Goal: Information Seeking & Learning: Learn about a topic

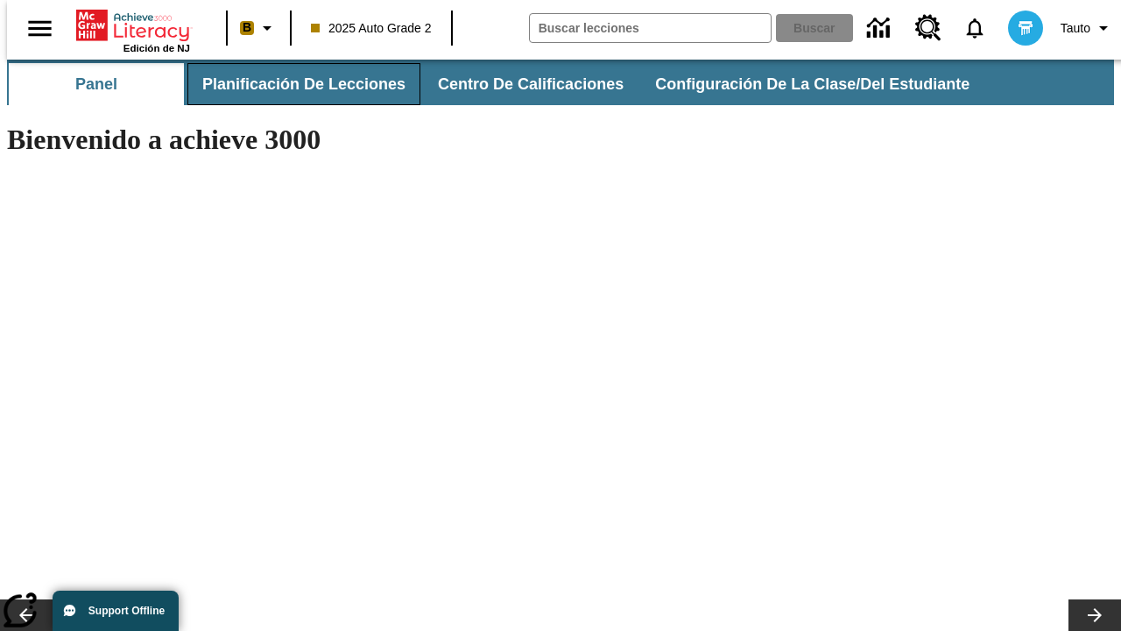
click at [293, 84] on span "Planificación de lecciones" at bounding box center [303, 84] width 203 height 20
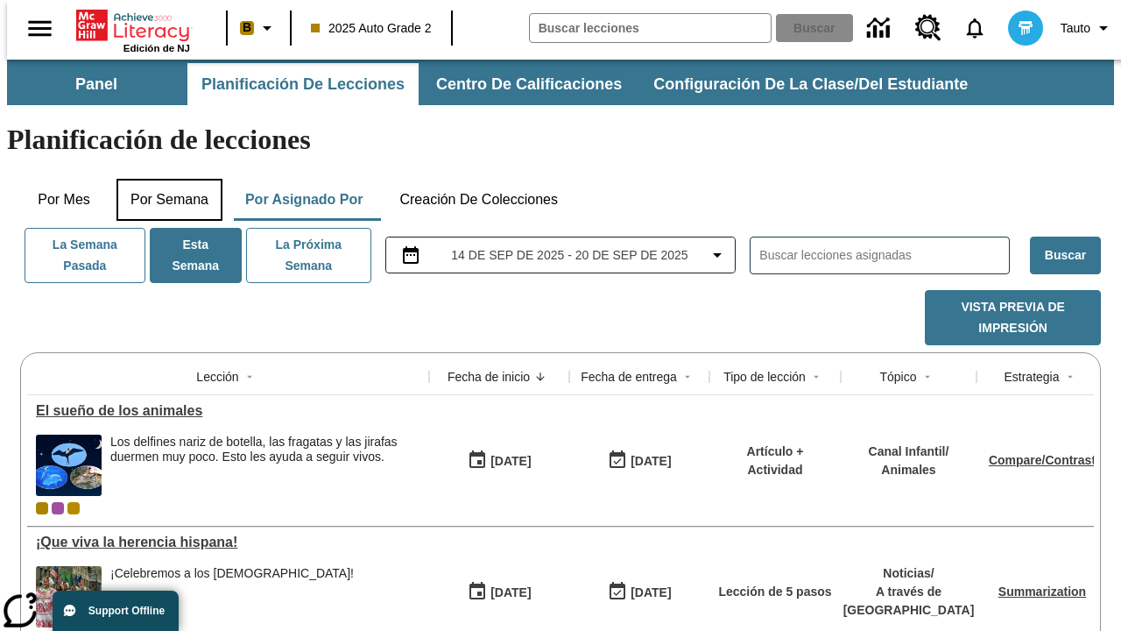
click at [164, 179] on button "Por semana" at bounding box center [169, 200] width 106 height 42
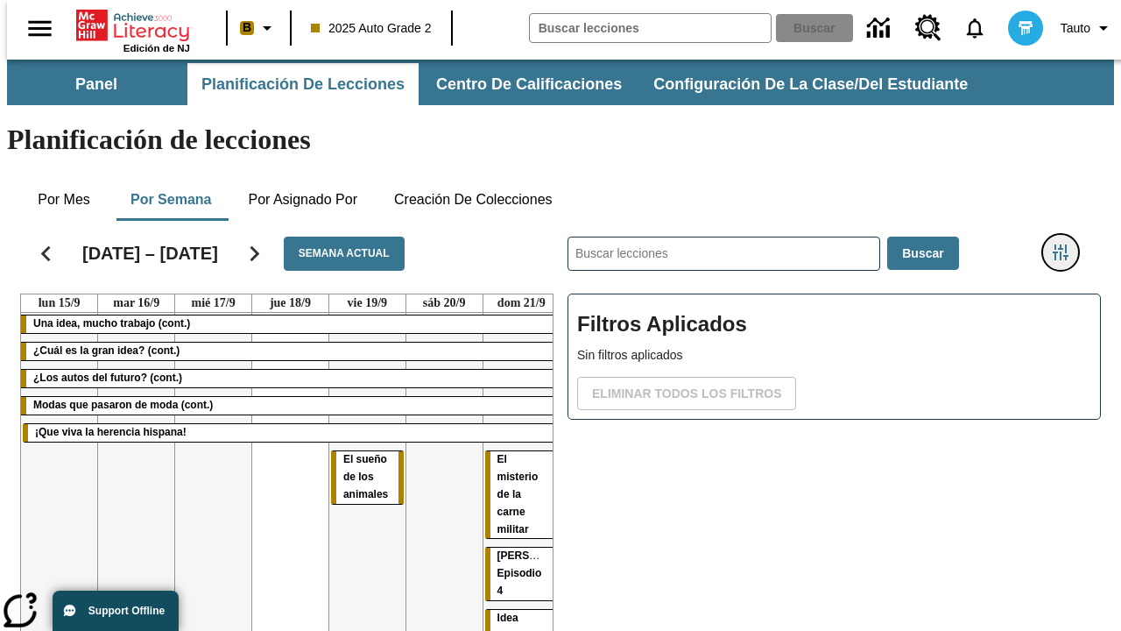
click at [1067, 244] on icon "Menú lateral de filtros" at bounding box center [1061, 252] width 16 height 16
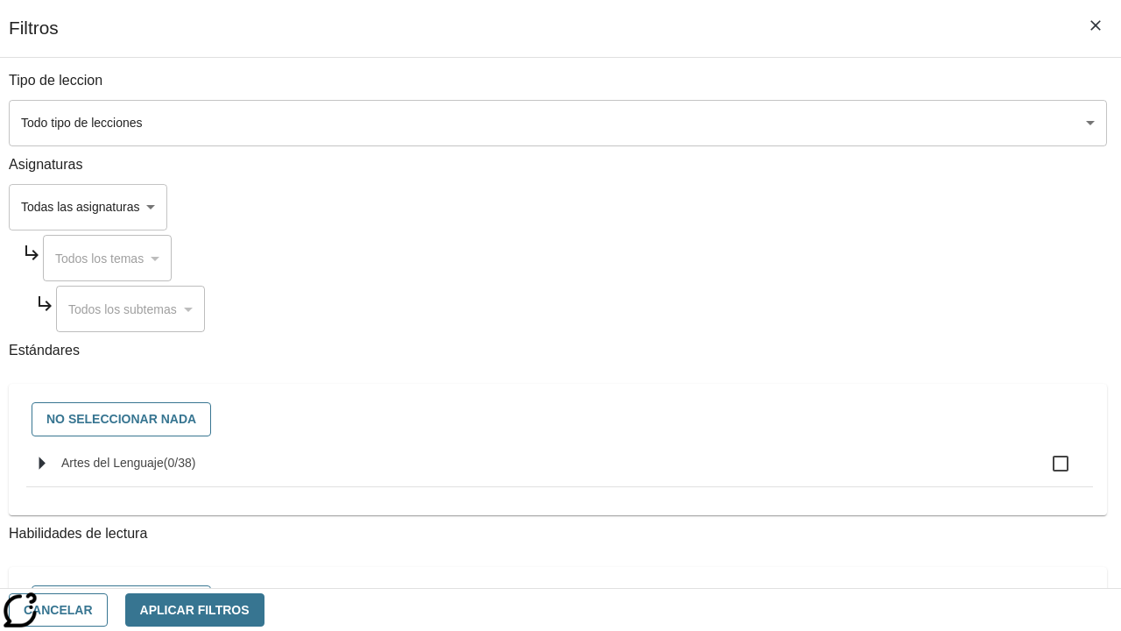
click at [773, 123] on body "[MEDICAL_DATA] al contenido principal Edición de NJ B 2025 Auto Grade 2 Buscar …" at bounding box center [560, 434] width 1107 height 749
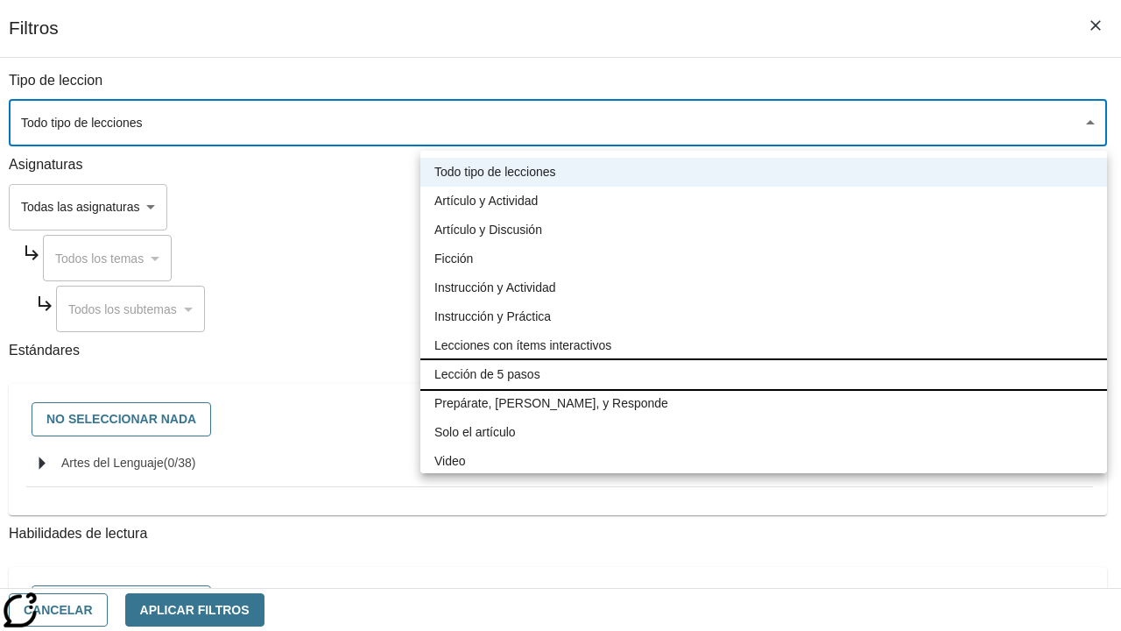
click at [764, 374] on li "Lección de 5 pasos" at bounding box center [763, 374] width 687 height 29
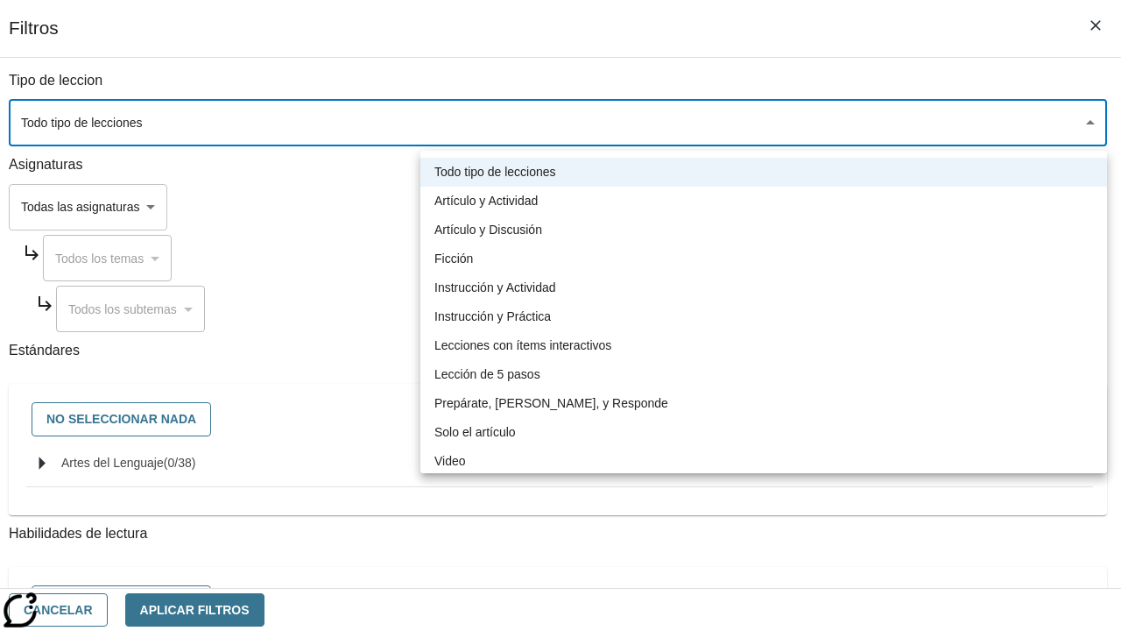
type input "1"
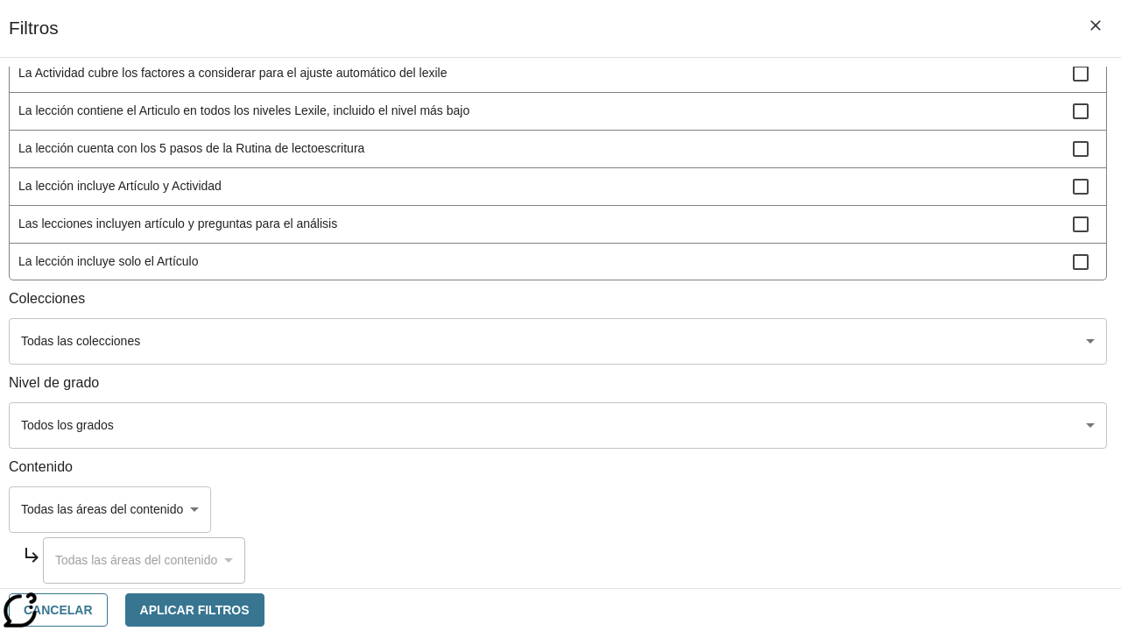
click at [773, 564] on body "[MEDICAL_DATA] al contenido principal Edición de NJ B 2025 Auto Grade 2 Buscar …" at bounding box center [560, 434] width 1107 height 749
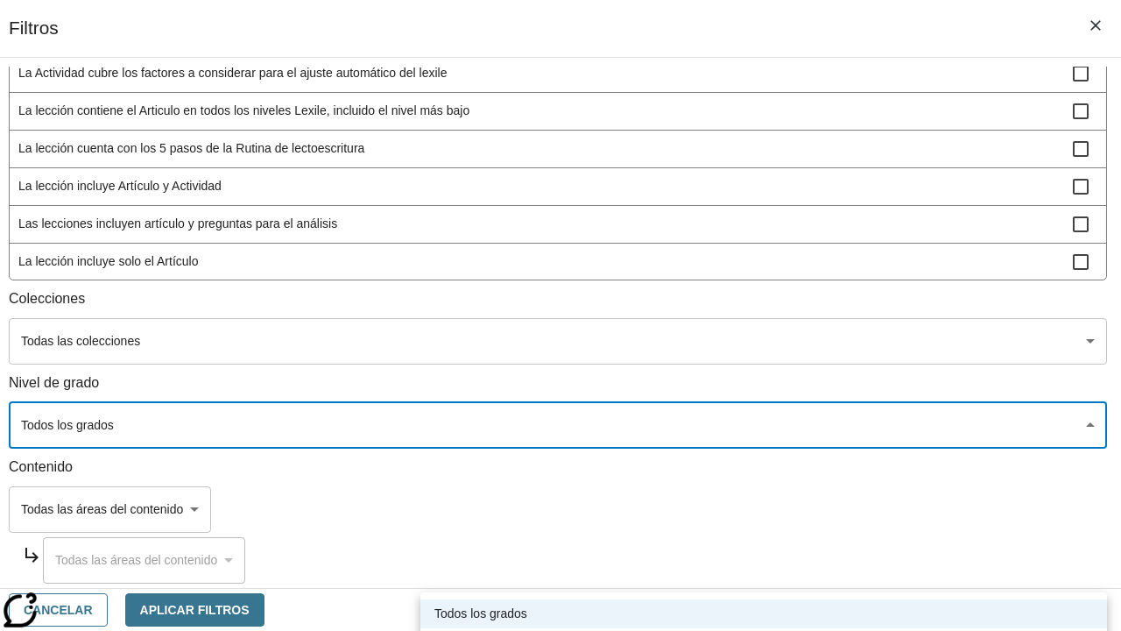
scroll to position [681, 0]
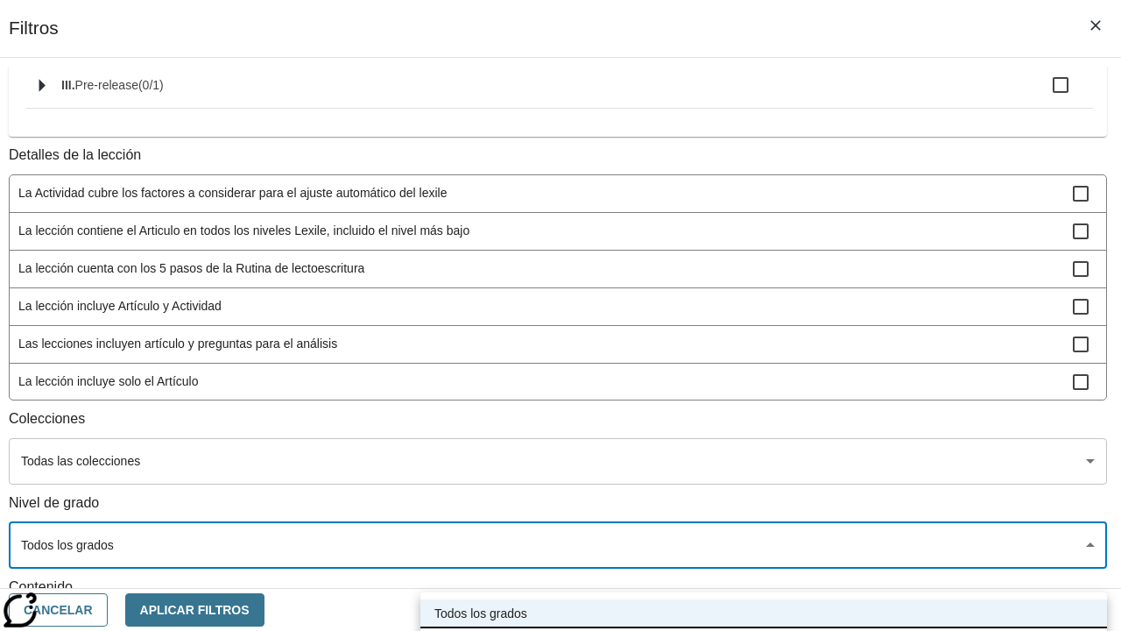
click at [764, 628] on li "2-5" at bounding box center [763, 642] width 687 height 29
type input "1"
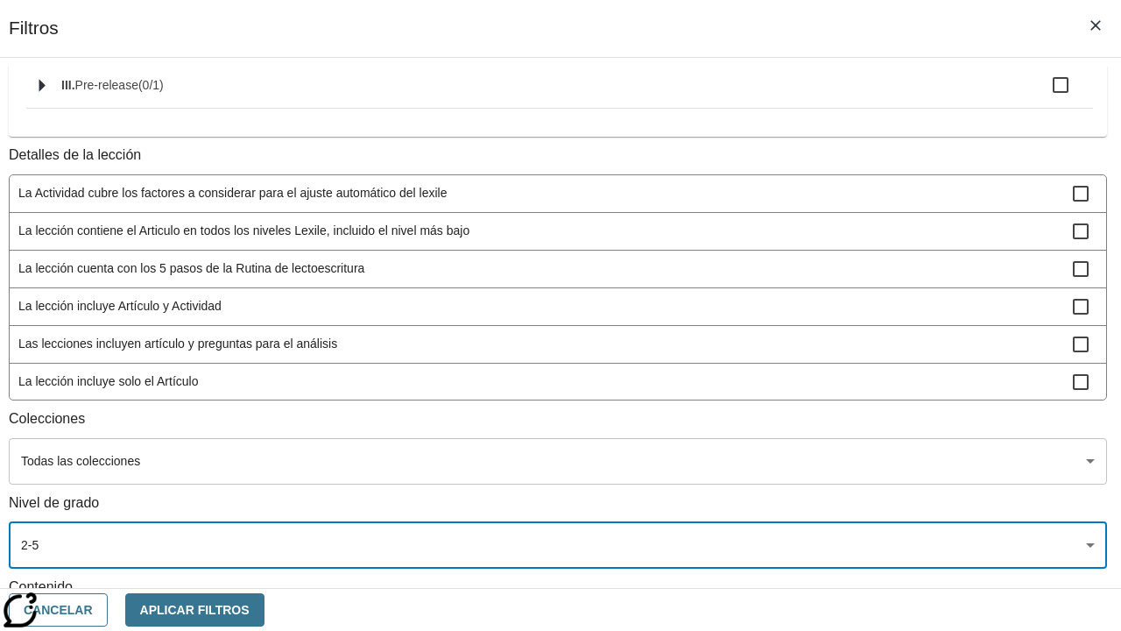
click at [773, 410] on span "La lección incluye video" at bounding box center [545, 419] width 1055 height 18
checkbox input "true"
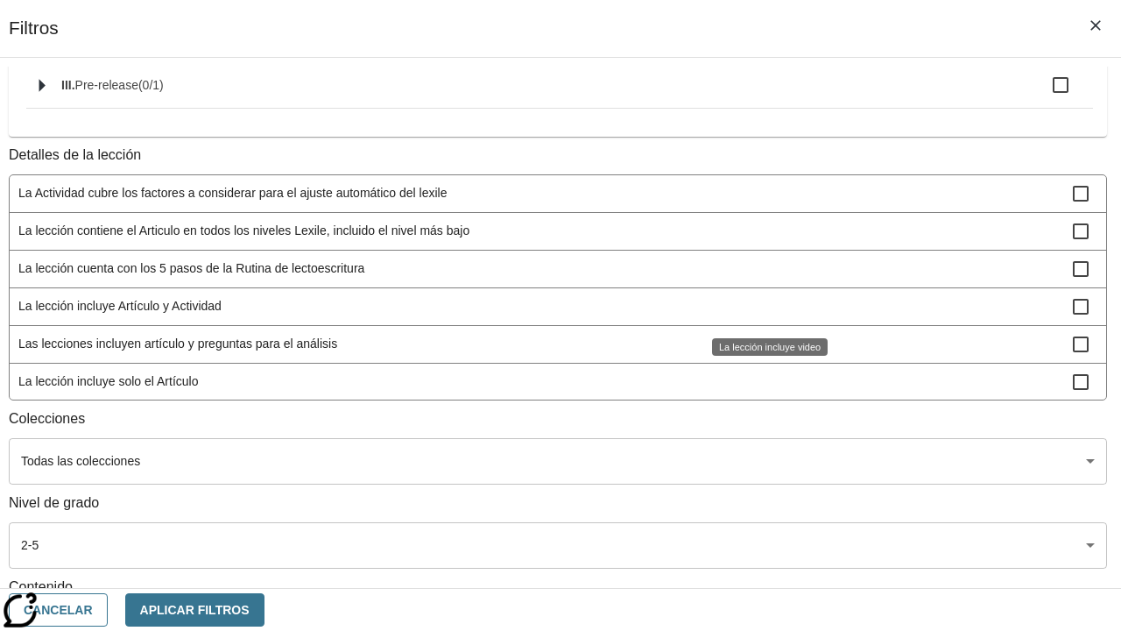
scroll to position [134, 0]
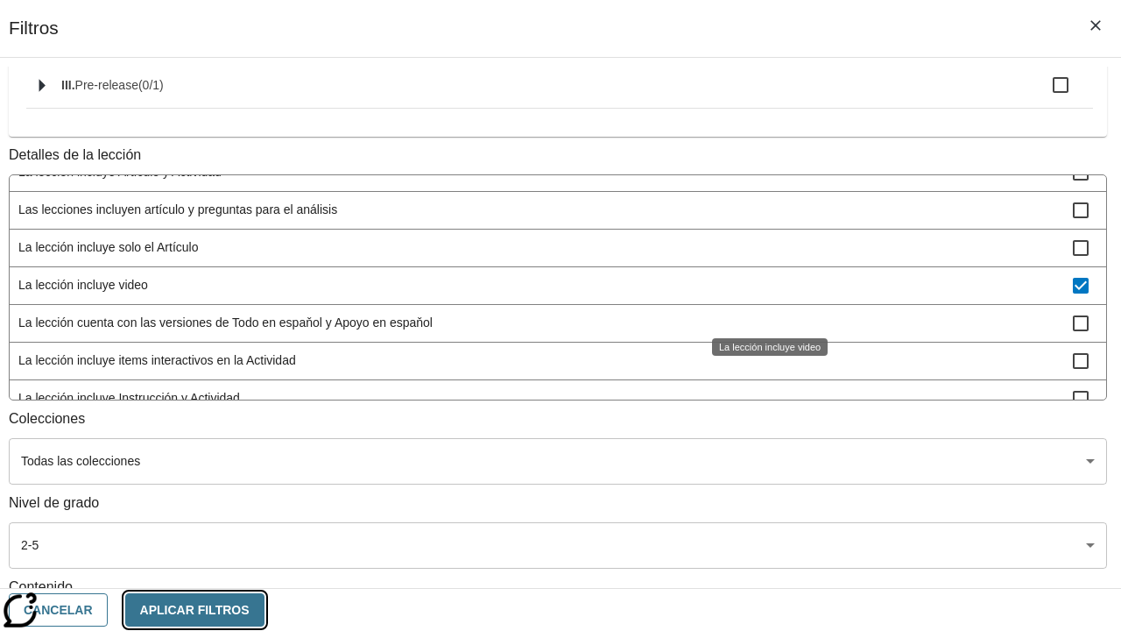
click at [265, 609] on button "Aplicar Filtros" at bounding box center [194, 610] width 139 height 34
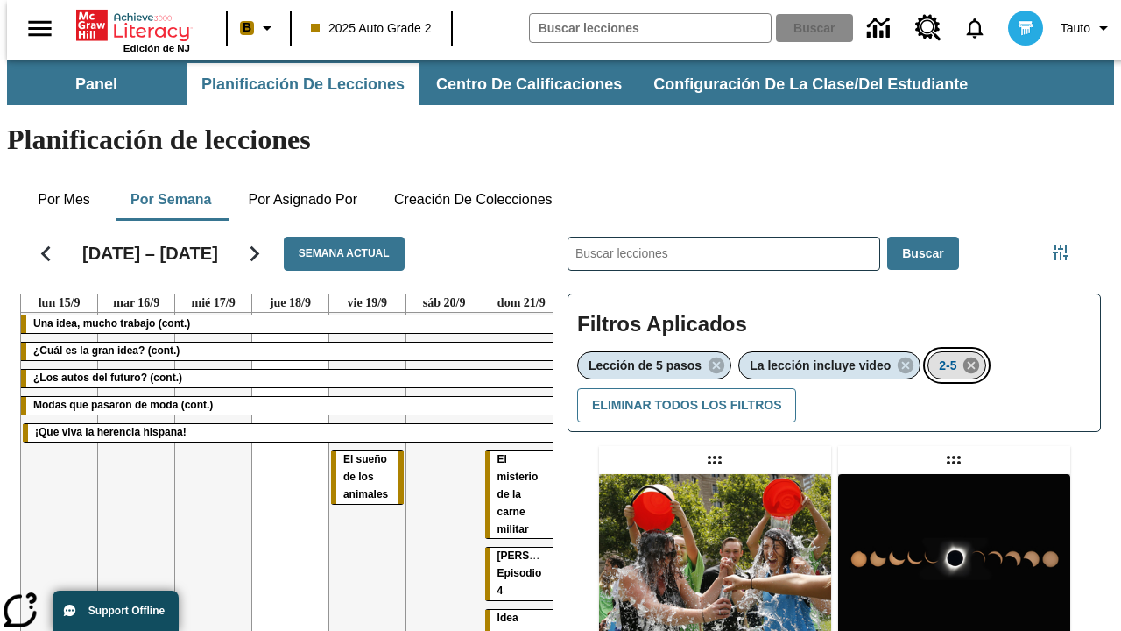
click at [974, 356] on icon "Eliminar 2-5 el ítem seleccionado del filtro" at bounding box center [971, 365] width 19 height 19
click at [1067, 244] on icon "Menú lateral de filtros" at bounding box center [1061, 252] width 16 height 16
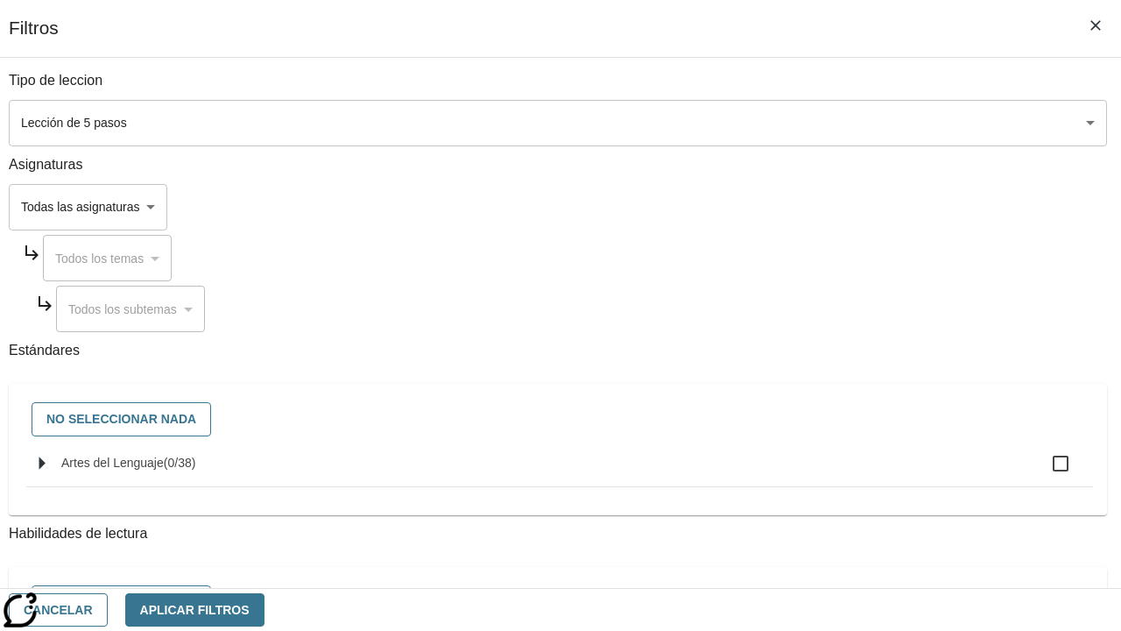
click at [164, 469] on span "Artes del Lenguaje" at bounding box center [112, 462] width 102 height 14
click at [1042, 472] on input "Artes del Lenguaje ( 0 / 38 )" at bounding box center [1060, 463] width 37 height 37
checkbox input "true"
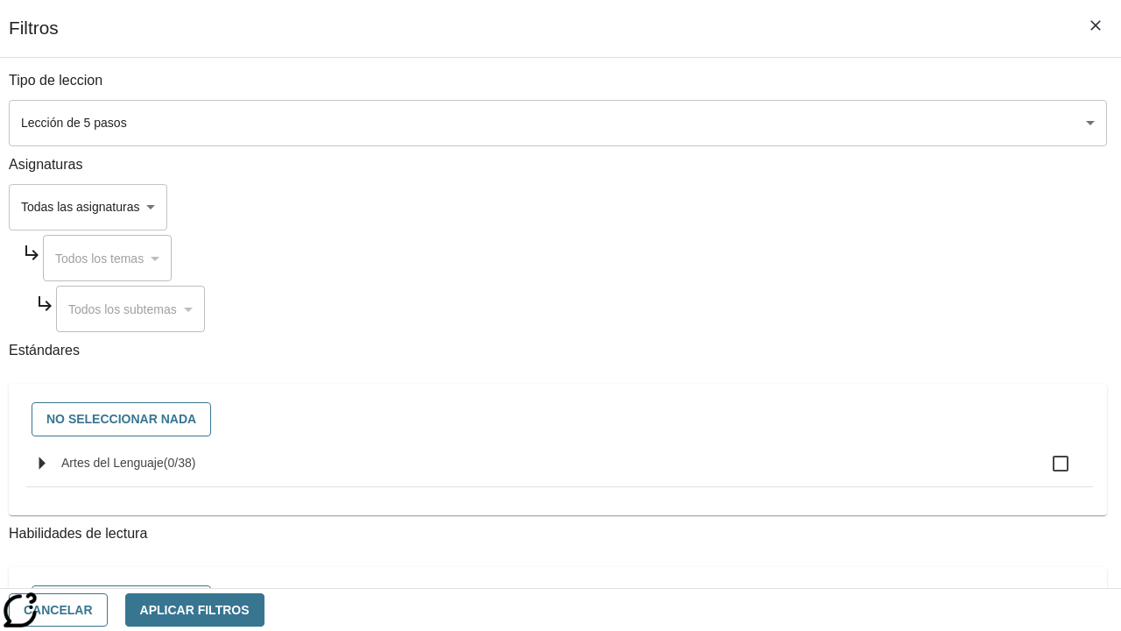
checkbox input "true"
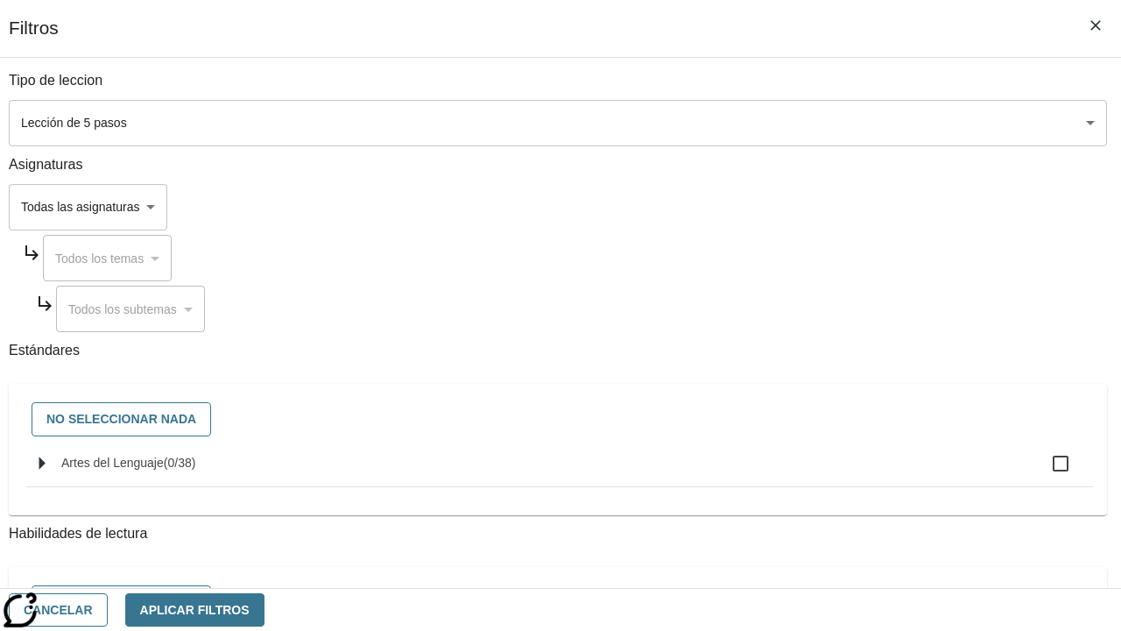
checkbox input "true"
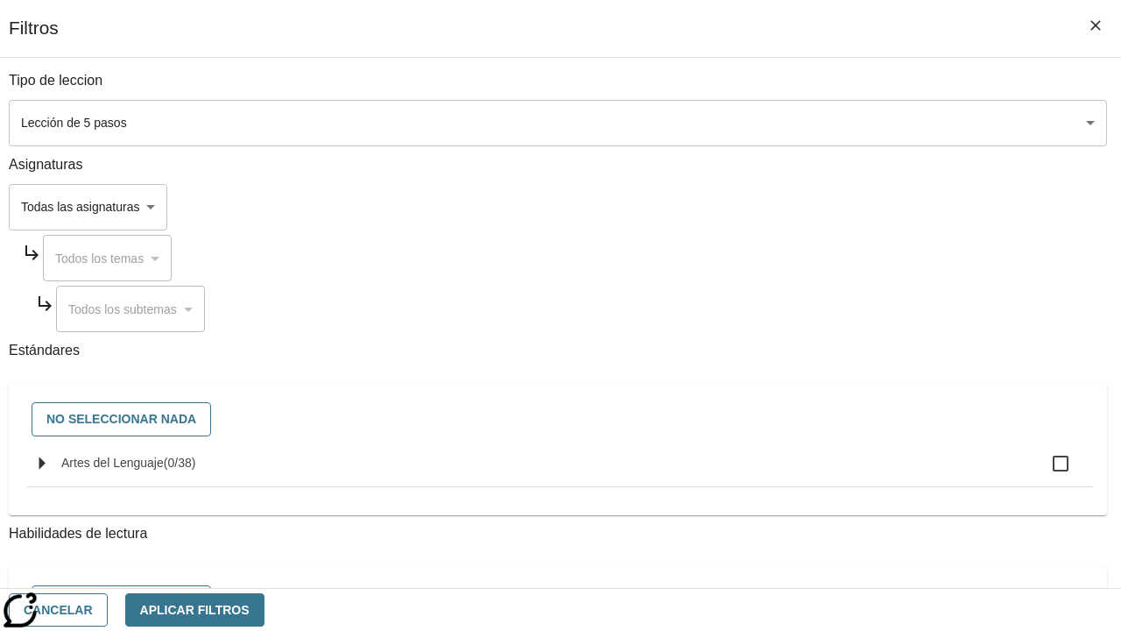
checkbox input "true"
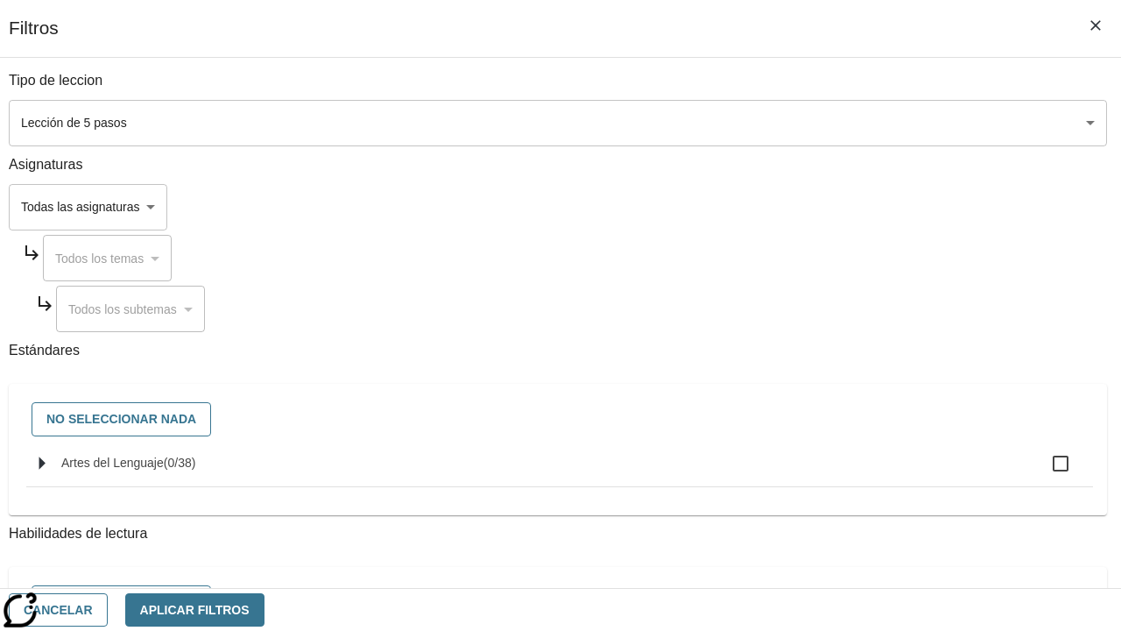
checkbox input "true"
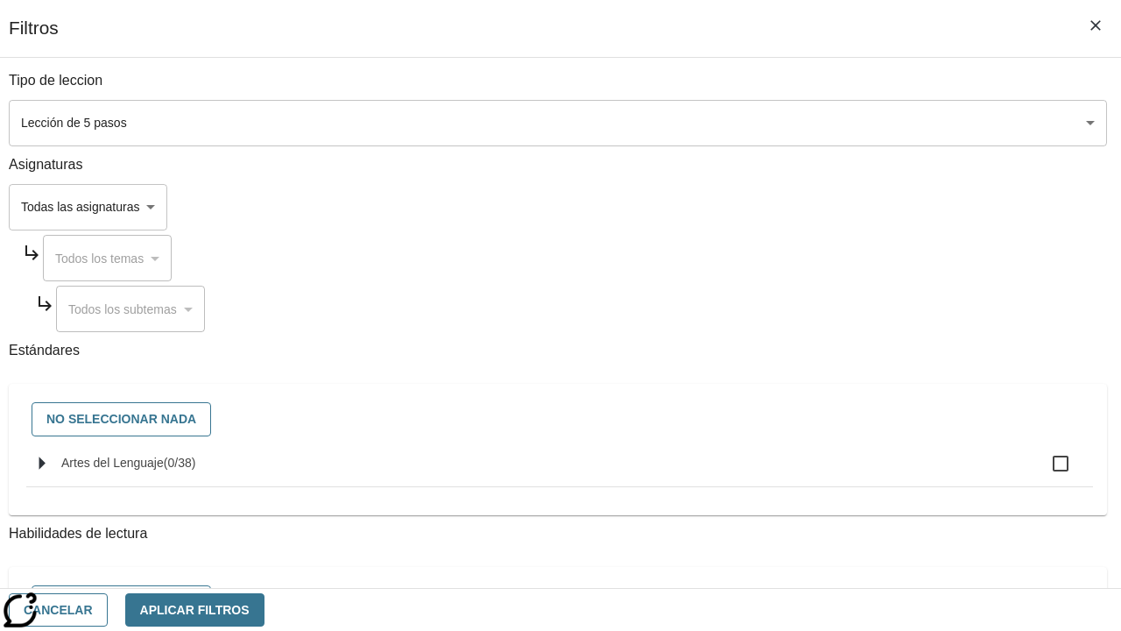
checkbox input "true"
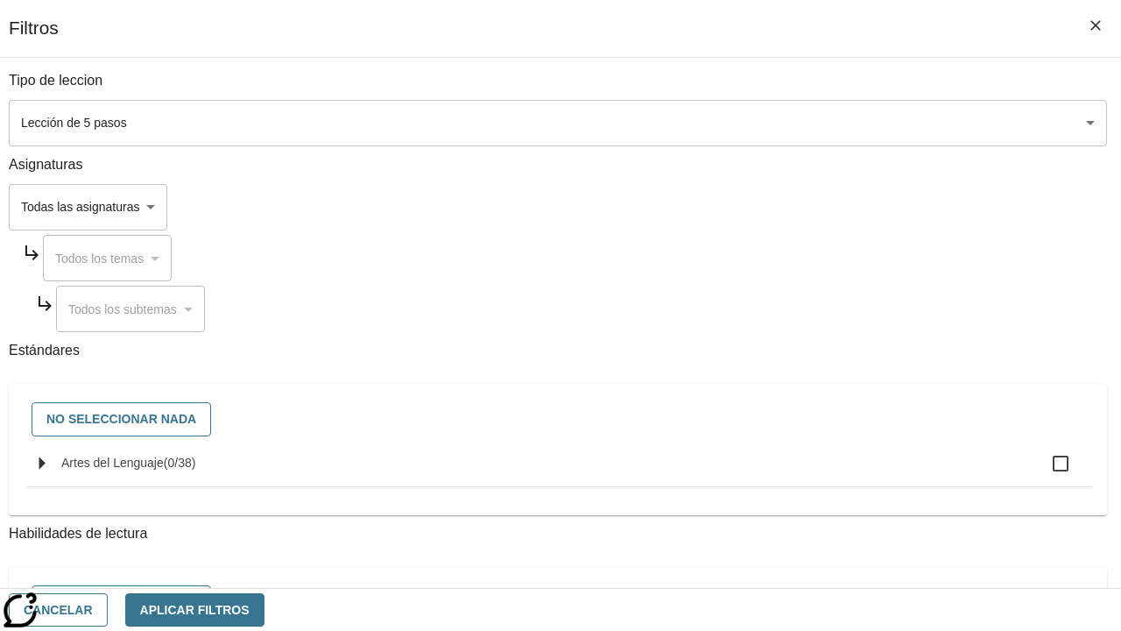
checkbox input "true"
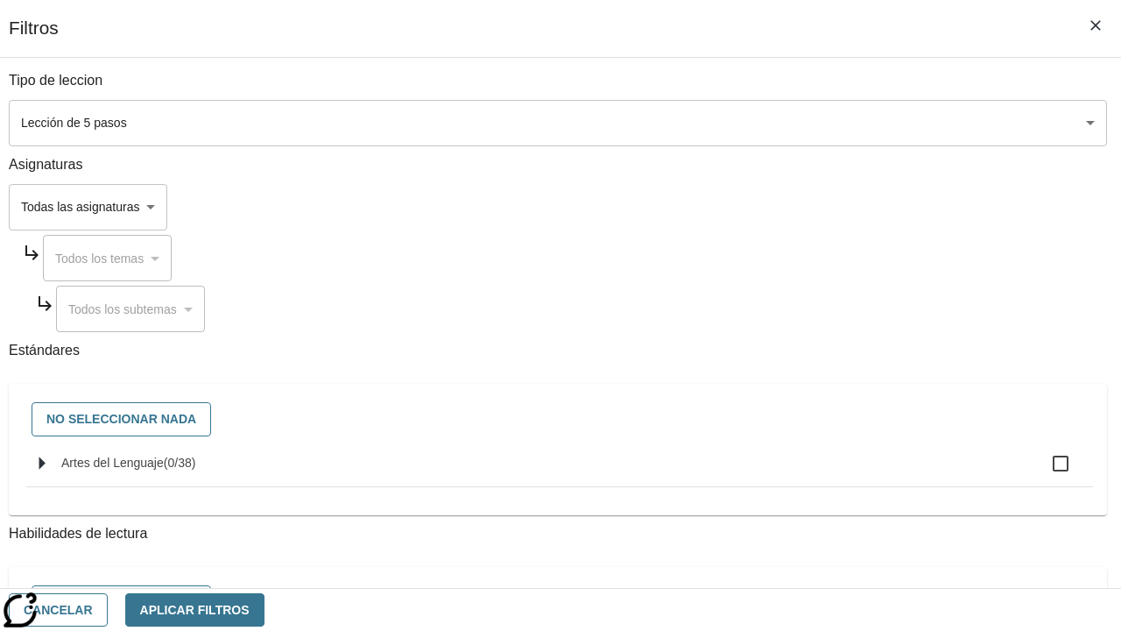
checkbox input "true"
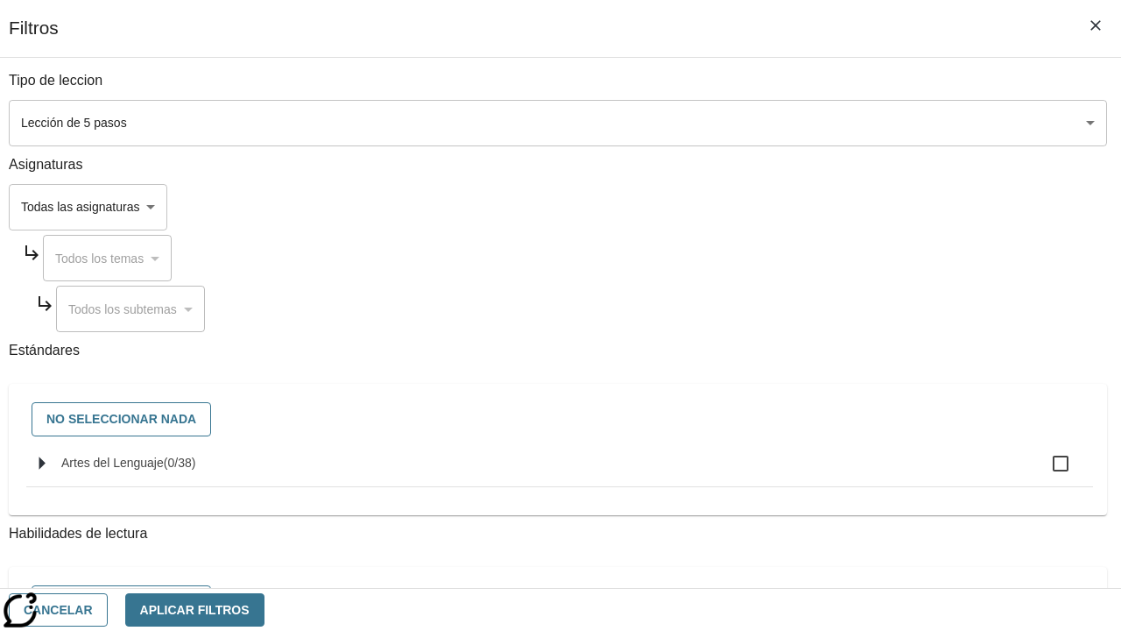
checkbox input "true"
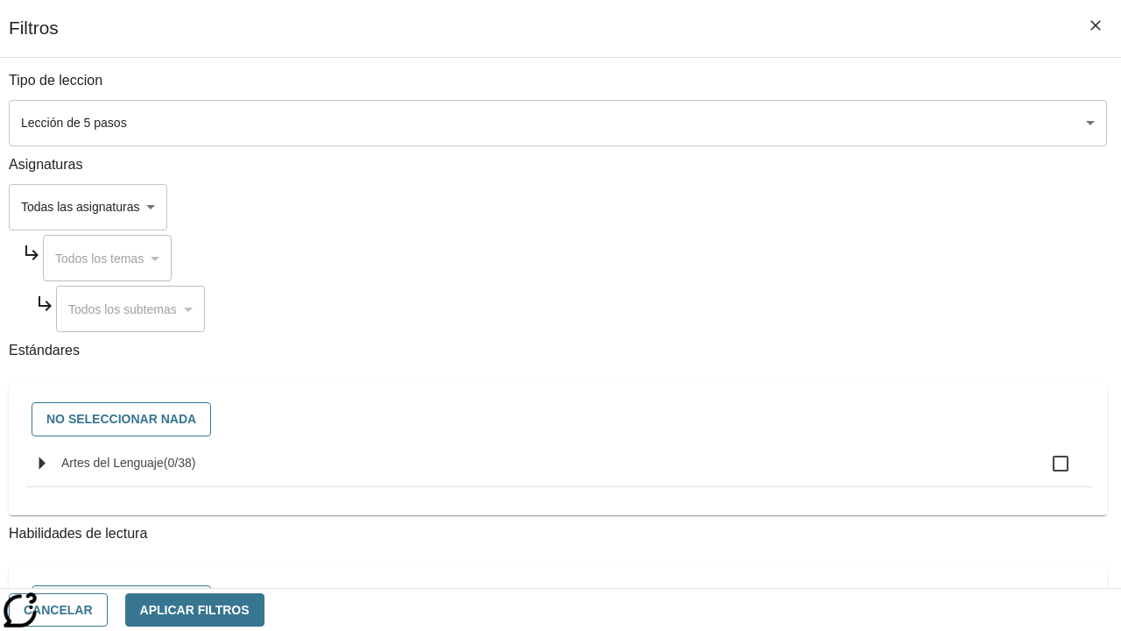
checkbox input "true"
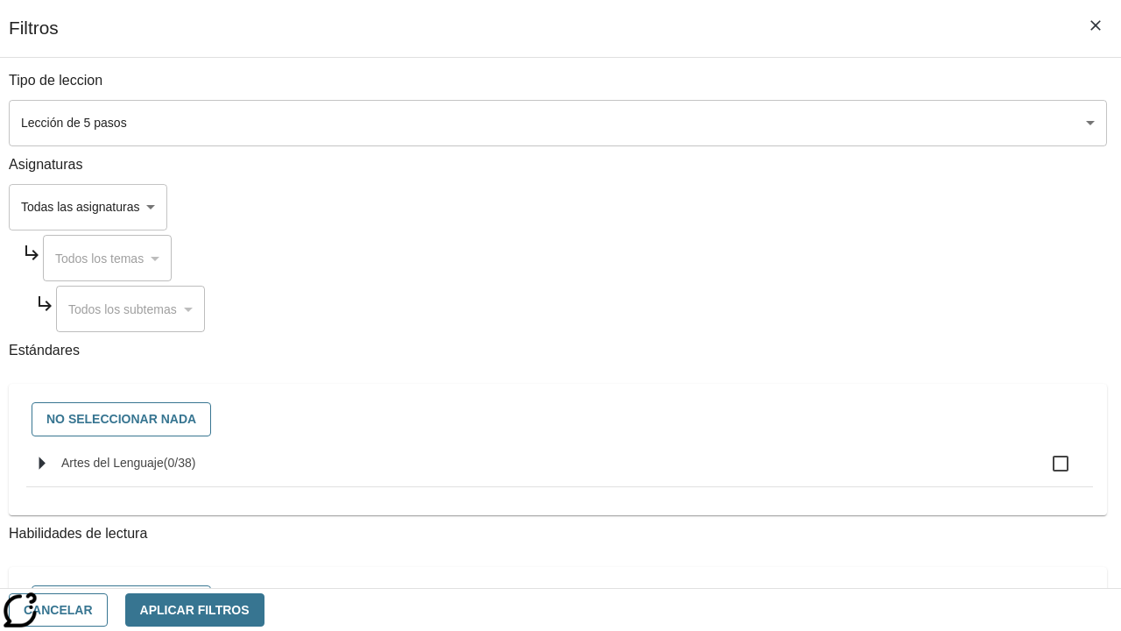
checkbox input "true"
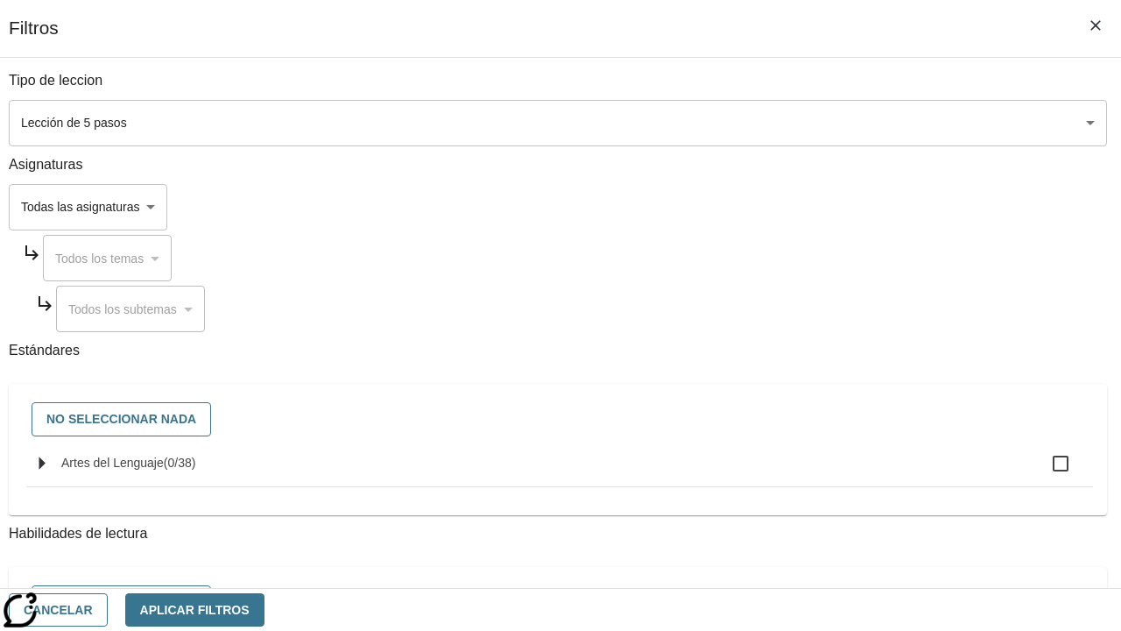
checkbox input "true"
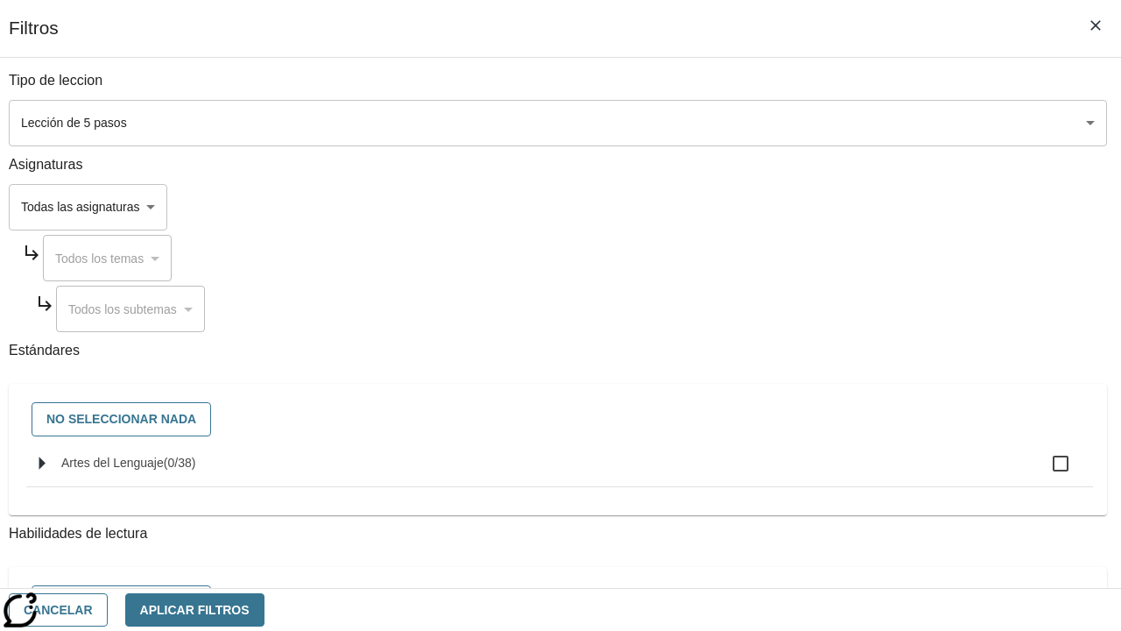
checkbox input "true"
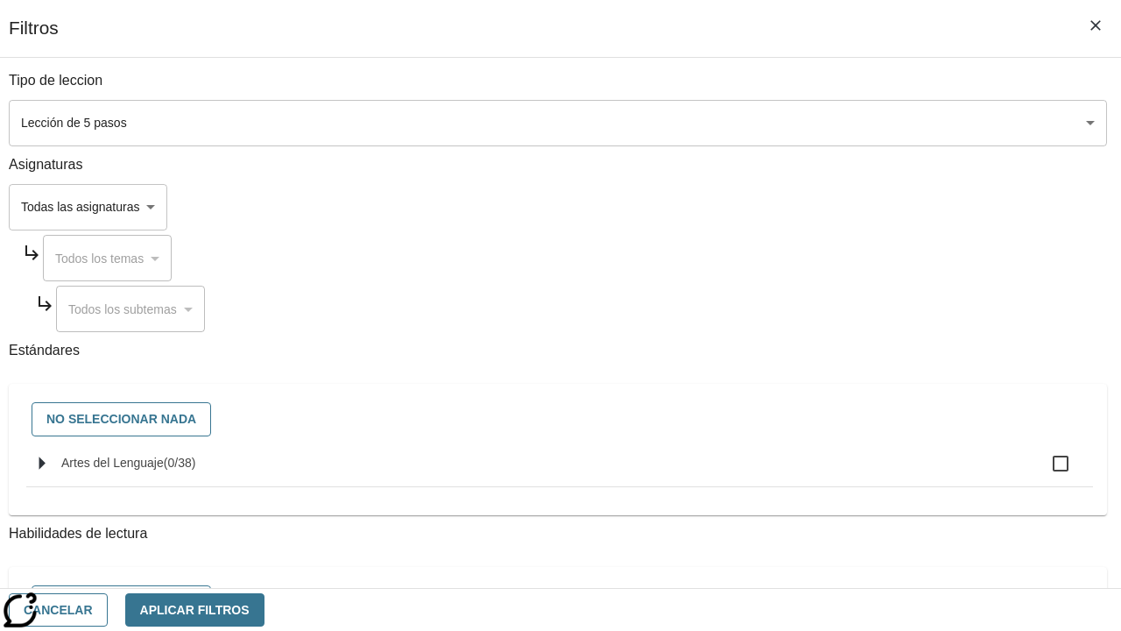
checkbox input "true"
click at [265, 609] on button "Aplicar Filtros" at bounding box center [194, 610] width 139 height 34
